Goal: Task Accomplishment & Management: Complete application form

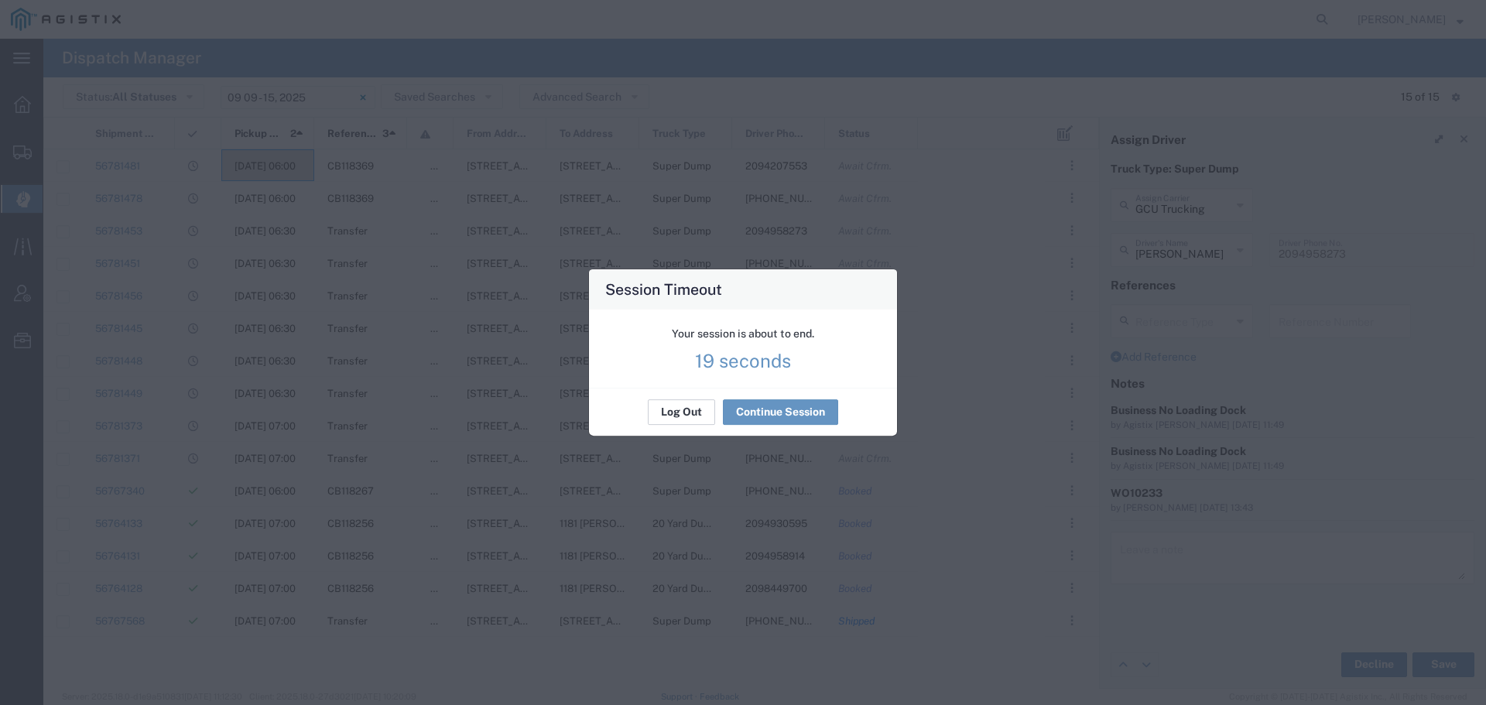
click at [686, 405] on button "Log Out" at bounding box center [681, 412] width 67 height 25
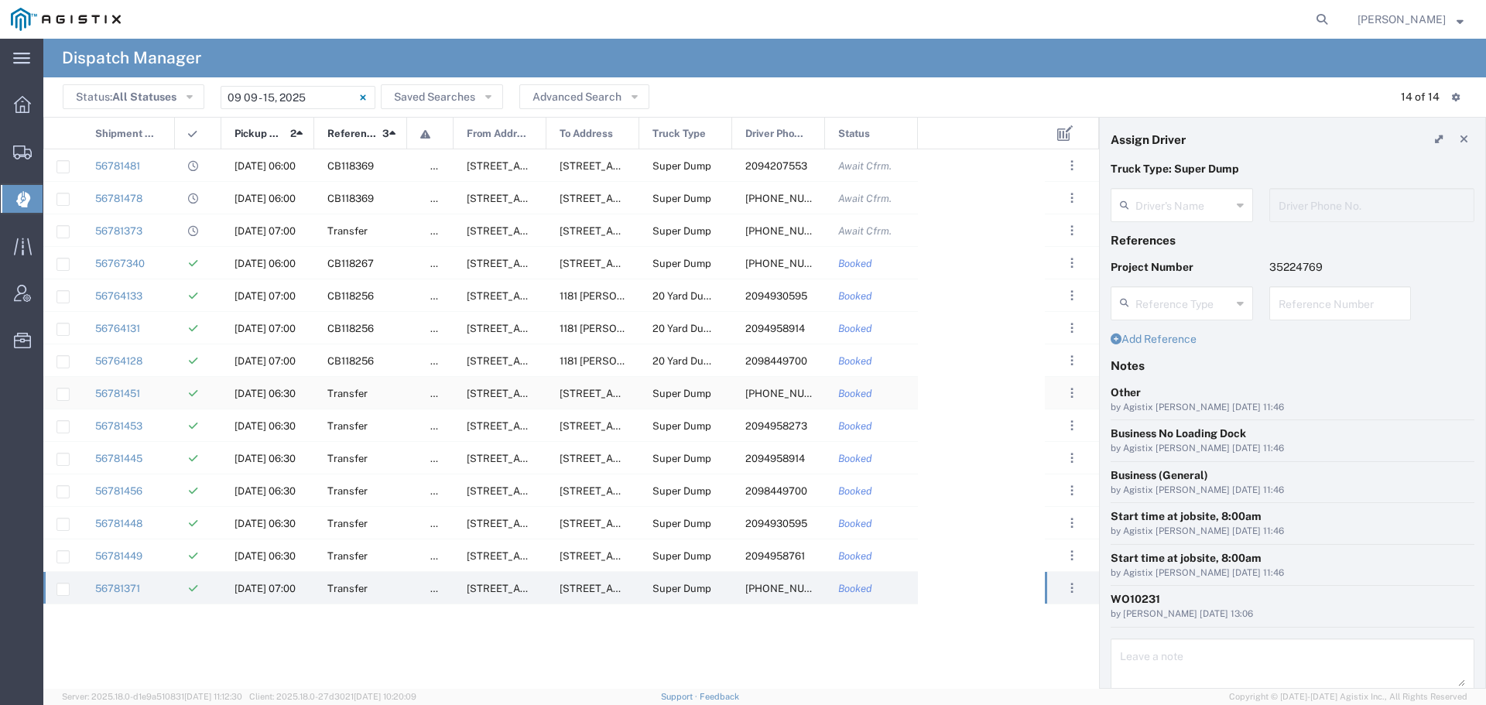
type input "[PERSON_NAME]"
type input "[PHONE_NUMBER]"
